Goal: Transaction & Acquisition: Purchase product/service

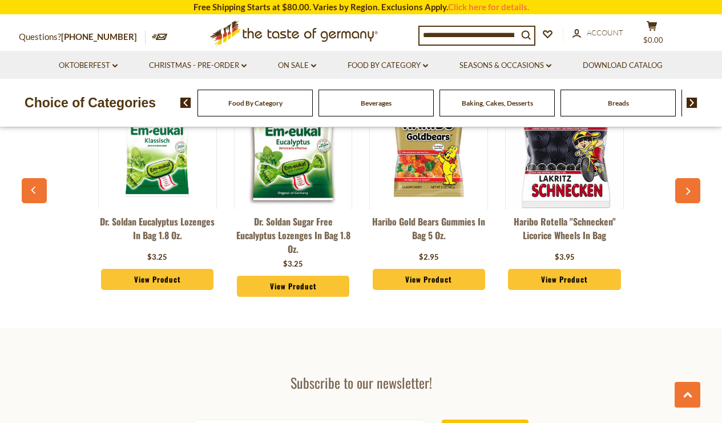
scroll to position [2997, 0]
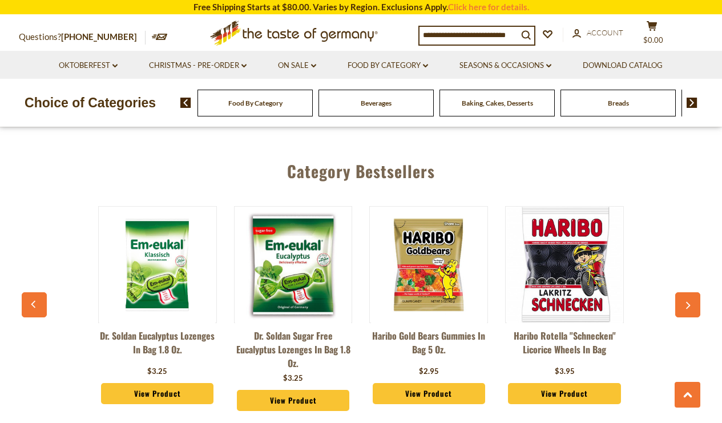
click at [685, 292] on button "button" at bounding box center [688, 304] width 25 height 25
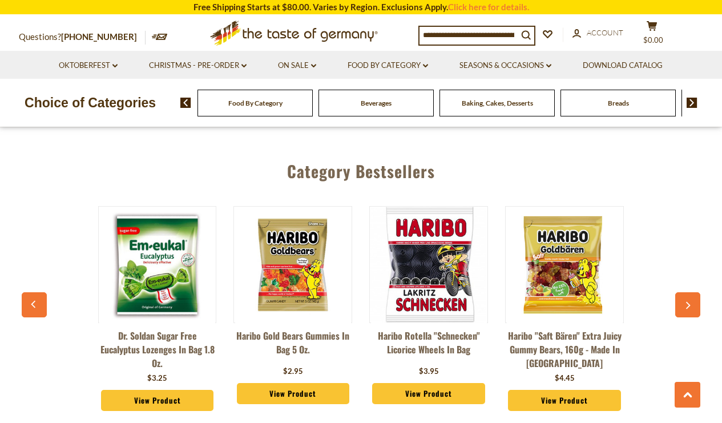
click at [685, 292] on button "button" at bounding box center [688, 304] width 25 height 25
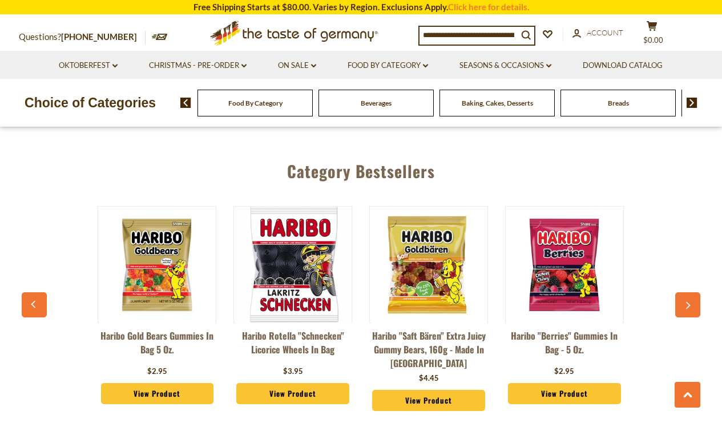
click at [685, 292] on button "button" at bounding box center [688, 304] width 25 height 25
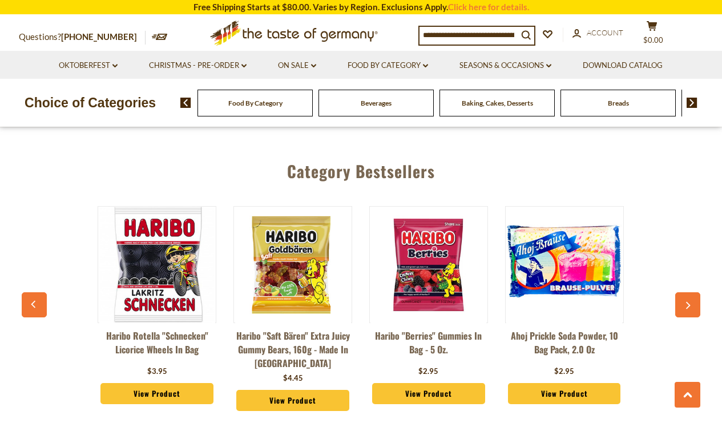
click at [685, 292] on button "button" at bounding box center [688, 304] width 25 height 25
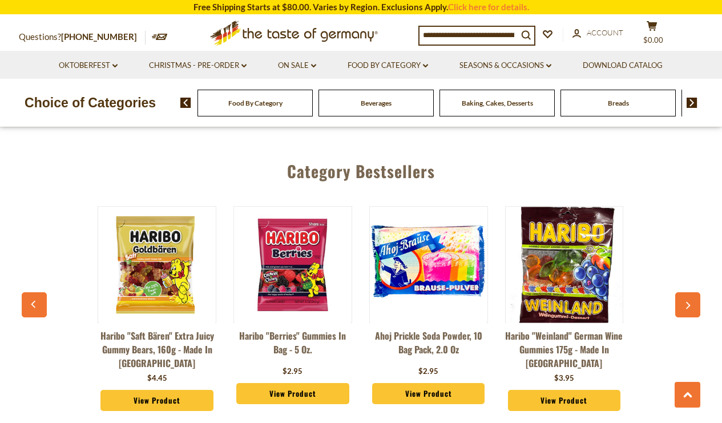
click at [685, 292] on button "button" at bounding box center [688, 304] width 25 height 25
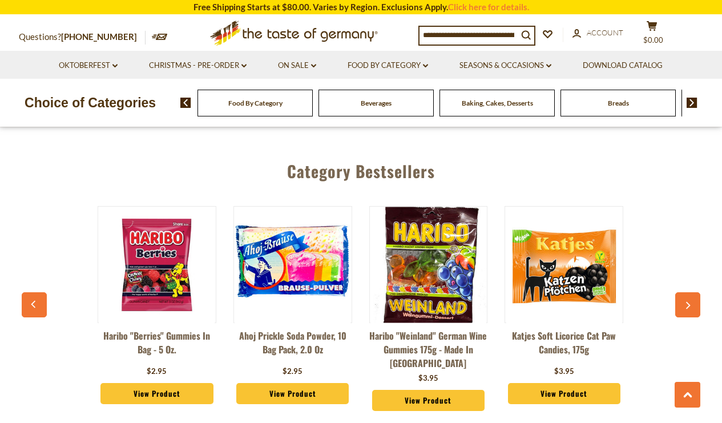
click at [685, 292] on button "button" at bounding box center [688, 304] width 25 height 25
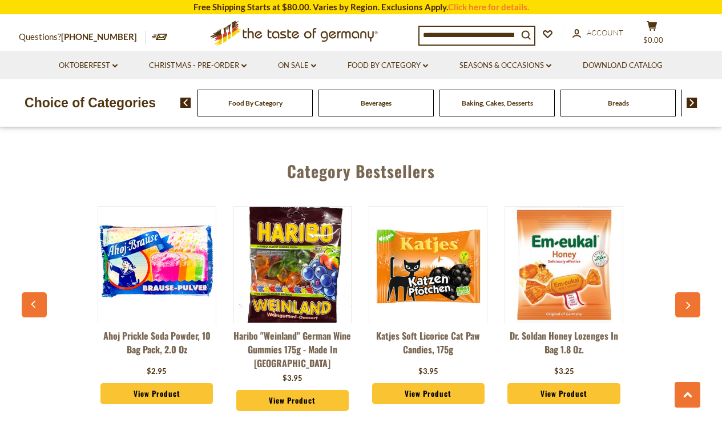
click at [684, 292] on button "button" at bounding box center [688, 304] width 25 height 25
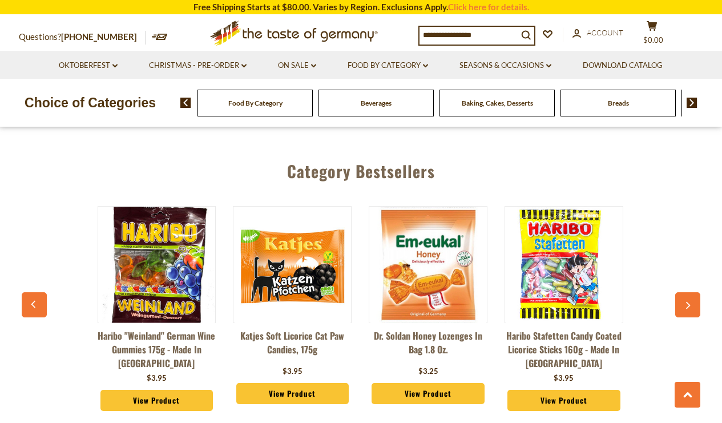
click at [681, 292] on button "button" at bounding box center [688, 304] width 25 height 25
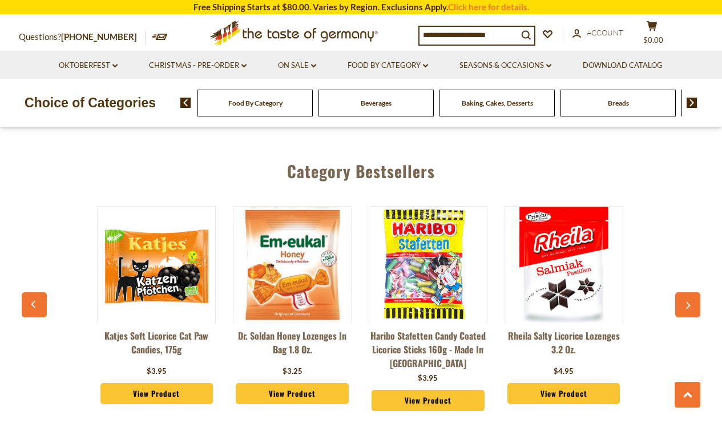
click at [681, 292] on button "button" at bounding box center [688, 304] width 25 height 25
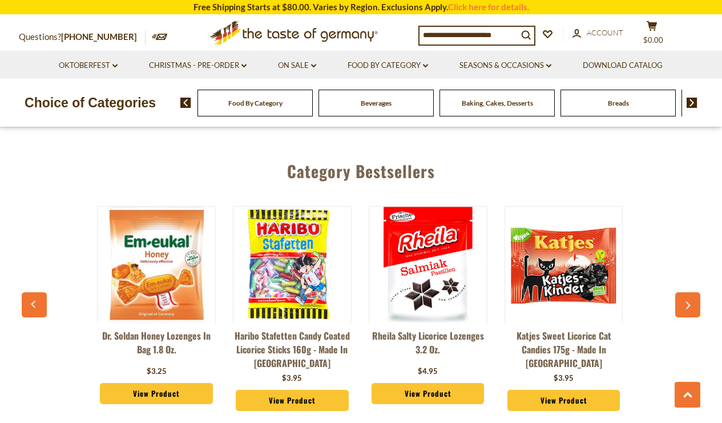
click at [681, 292] on button "button" at bounding box center [688, 304] width 25 height 25
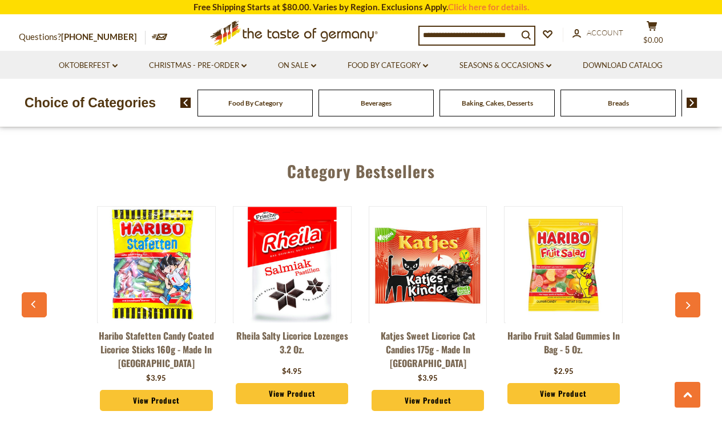
click at [681, 292] on button "button" at bounding box center [688, 304] width 25 height 25
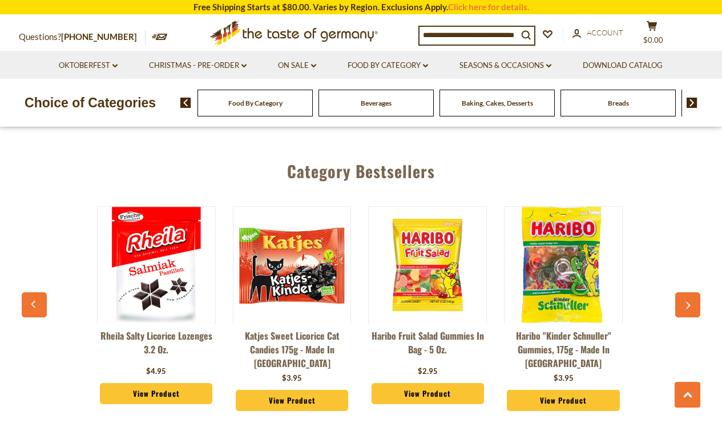
click at [681, 292] on button "button" at bounding box center [688, 304] width 25 height 25
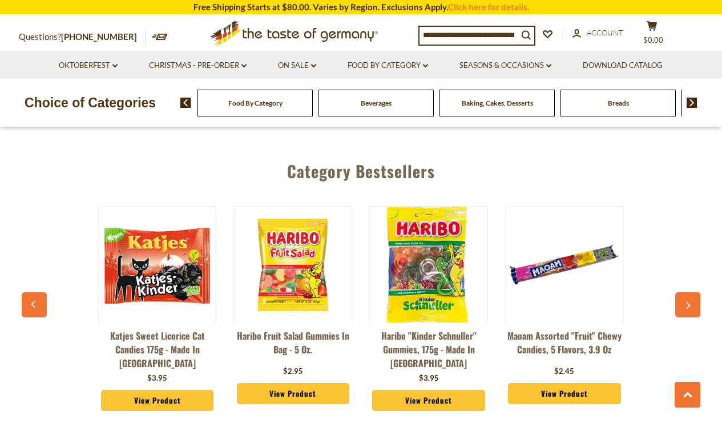
click at [674, 266] on div "[PERSON_NAME] Eucalyptus Lozenges in Bag 1.8 oz. $3.25 View Product [PERSON_NAM…" at bounding box center [361, 311] width 679 height 239
click at [685, 292] on button "button" at bounding box center [688, 304] width 25 height 25
click at [690, 292] on button "button" at bounding box center [688, 304] width 25 height 25
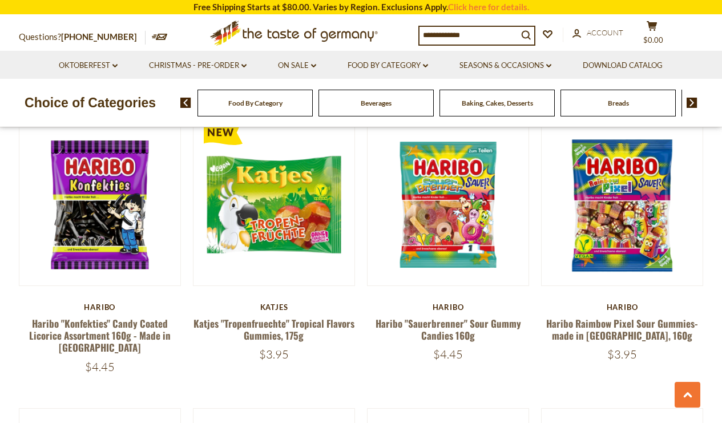
scroll to position [2083, 0]
